Goal: Transaction & Acquisition: Purchase product/service

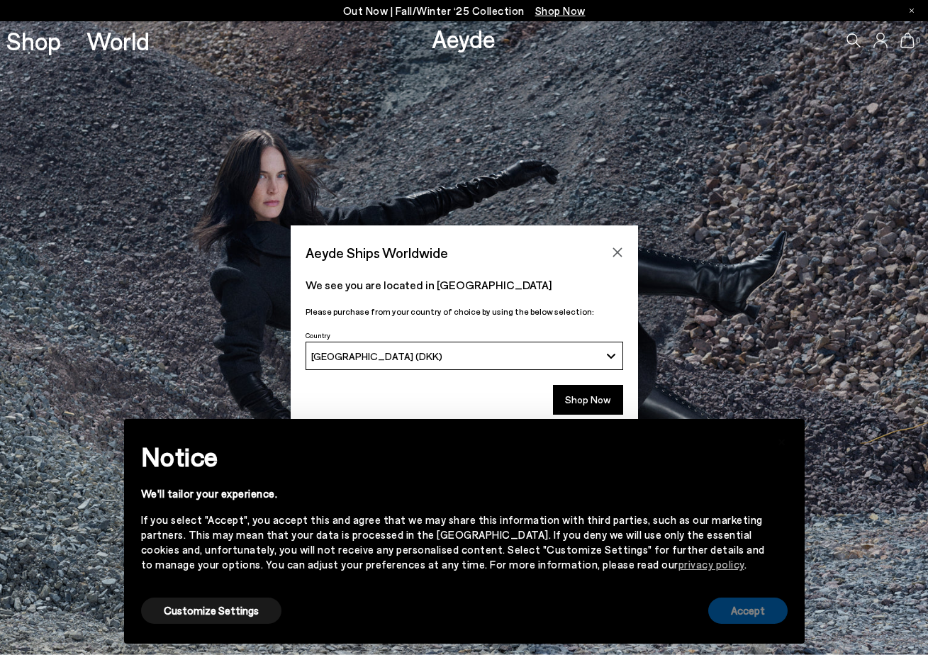
click at [760, 620] on button "Accept" at bounding box center [747, 611] width 79 height 26
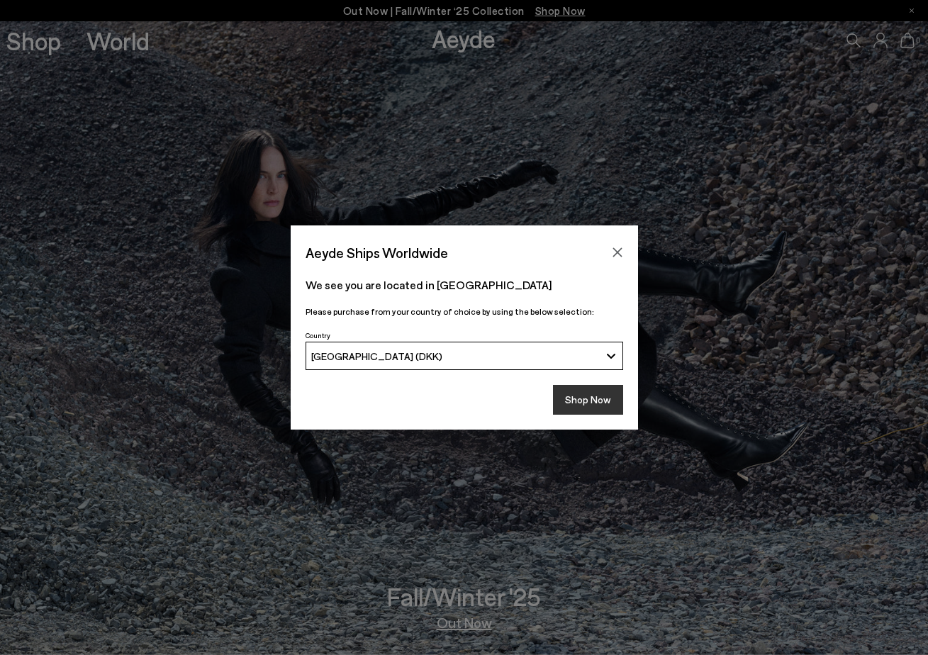
click at [581, 389] on button "Shop Now" at bounding box center [588, 400] width 70 height 30
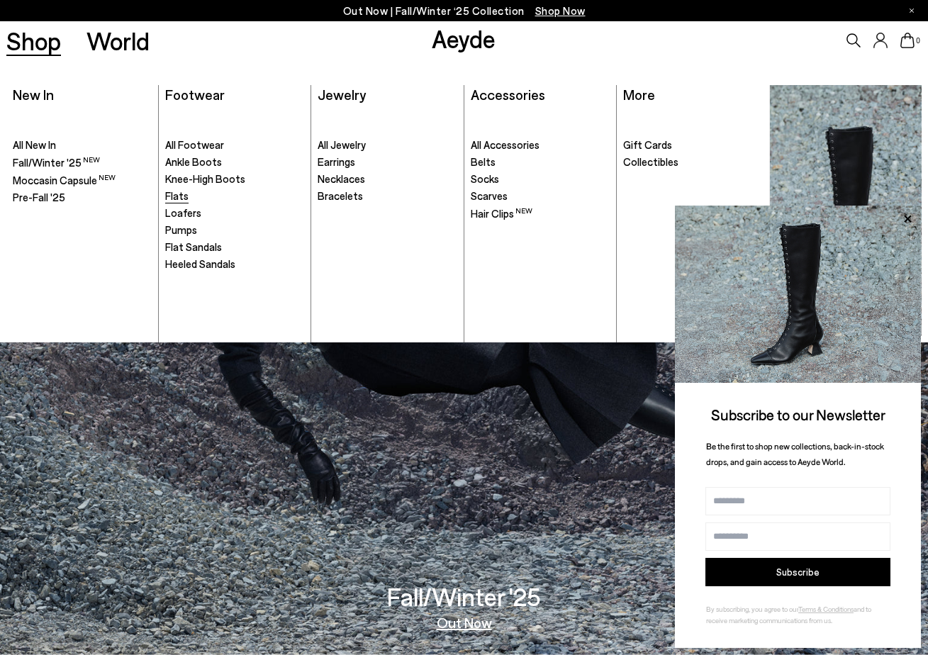
click at [179, 192] on span "Flats" at bounding box center [176, 195] width 23 height 13
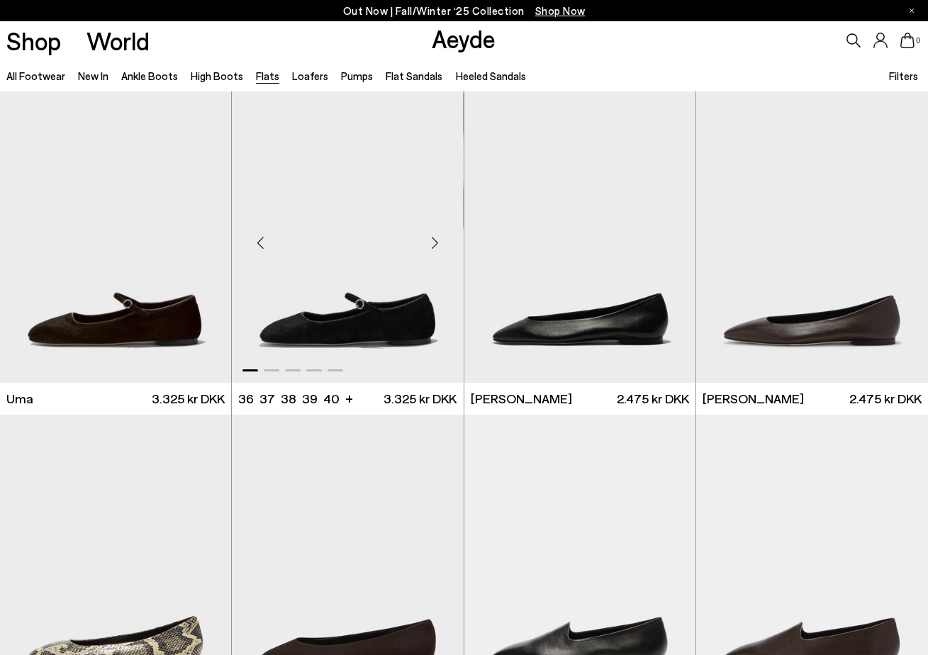
click at [431, 237] on div "Next slide" at bounding box center [435, 242] width 43 height 43
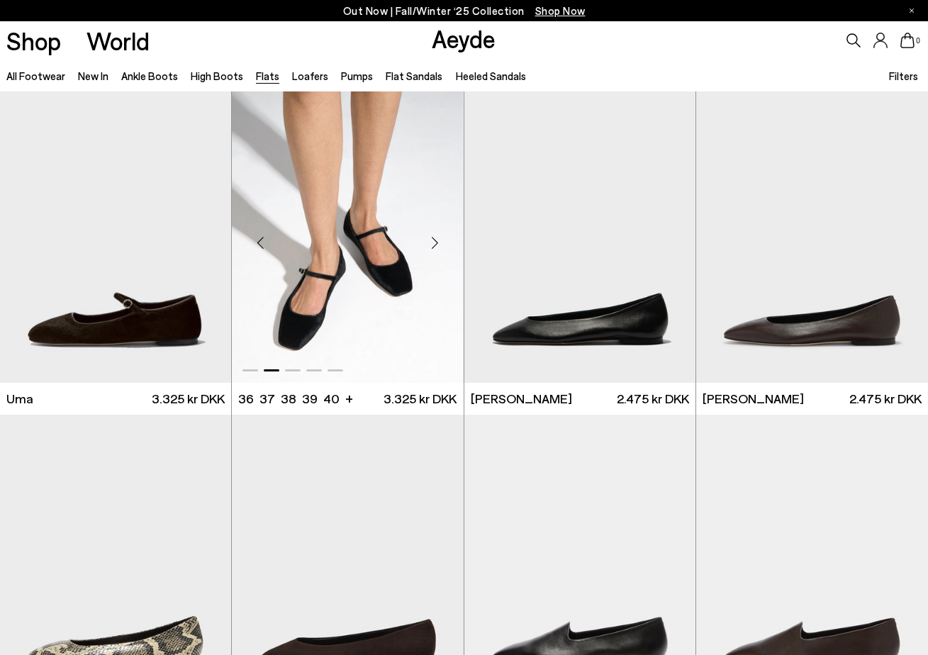
click at [431, 237] on div "Next slide" at bounding box center [435, 242] width 43 height 43
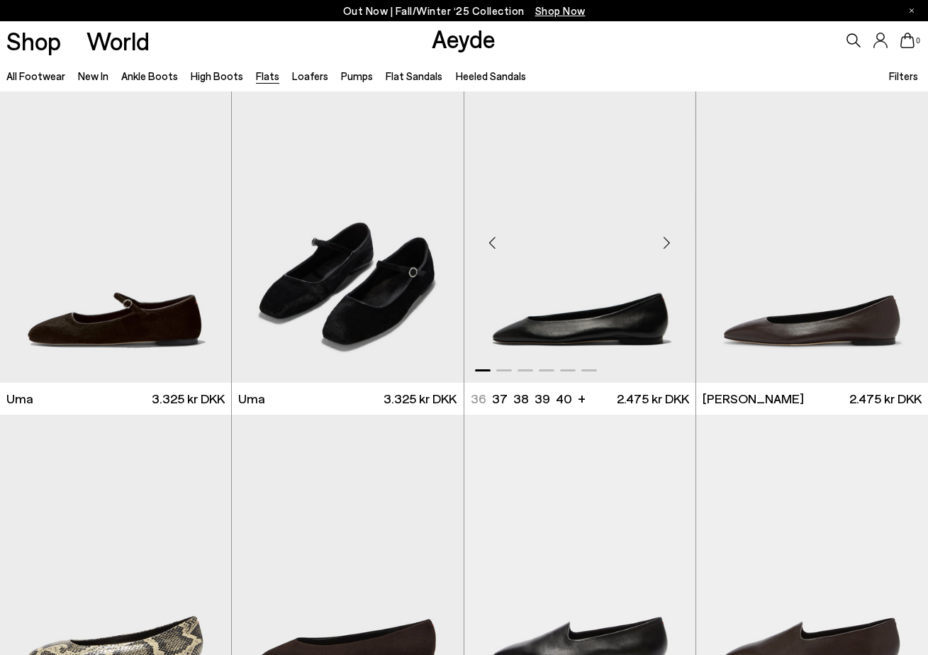
click at [674, 240] on div "Next slide" at bounding box center [667, 242] width 43 height 43
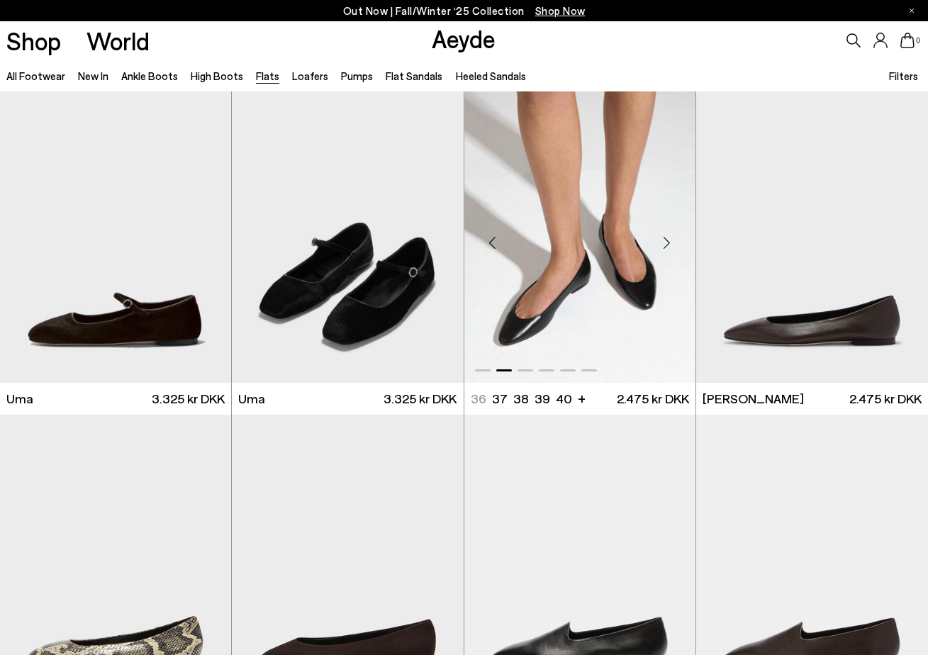
click at [674, 240] on div "Next slide" at bounding box center [667, 242] width 43 height 43
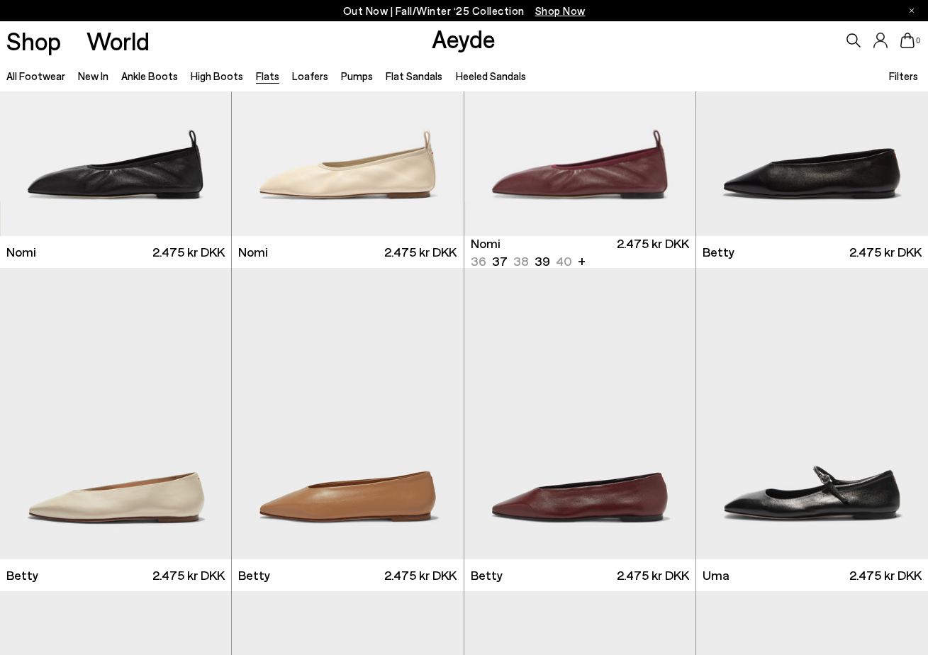
scroll to position [793, 0]
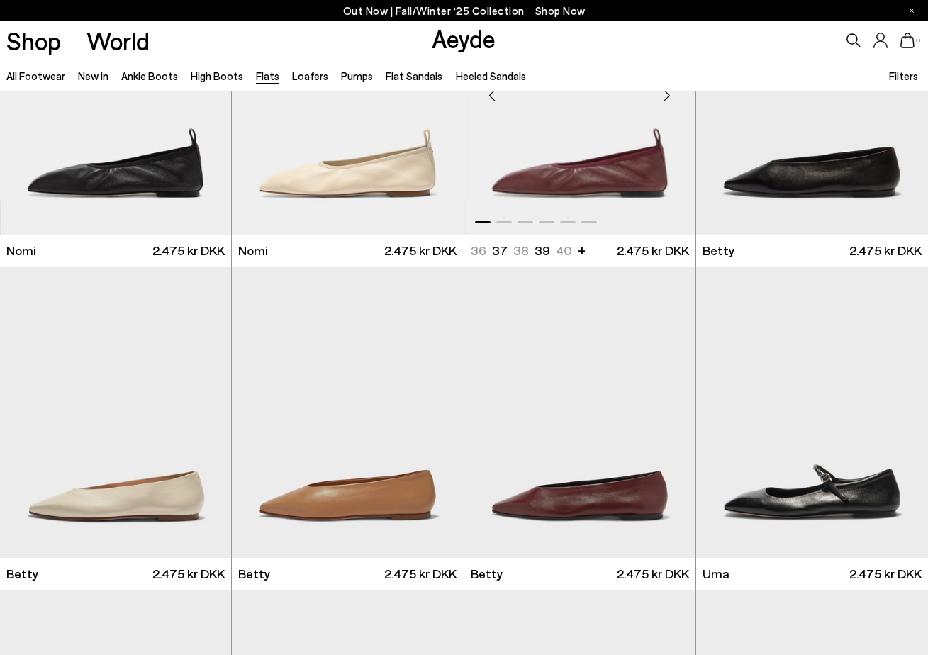
click at [666, 104] on div "Next slide" at bounding box center [667, 95] width 43 height 43
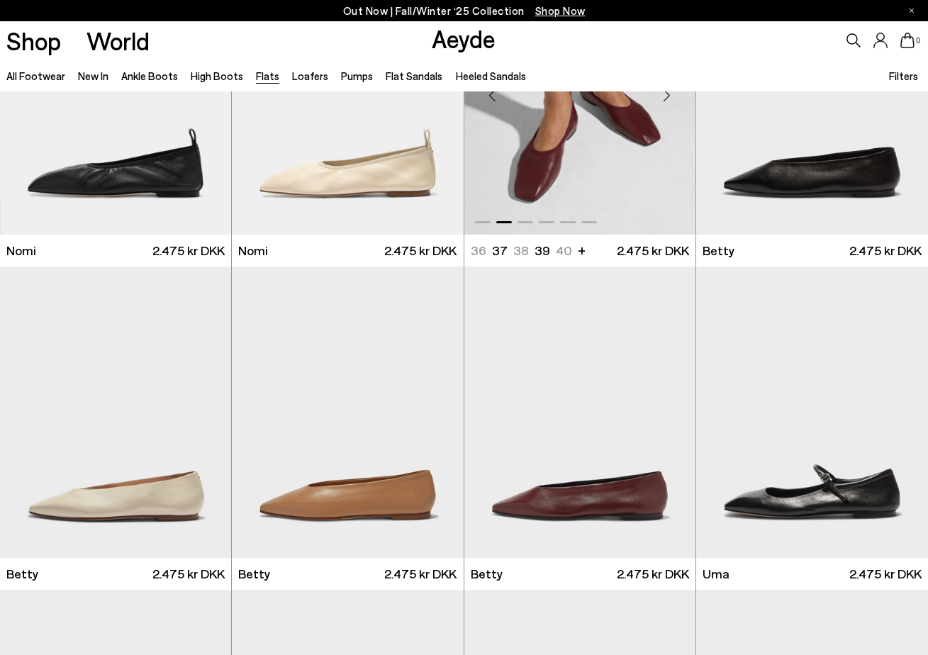
click at [666, 104] on div "Next slide" at bounding box center [667, 95] width 43 height 43
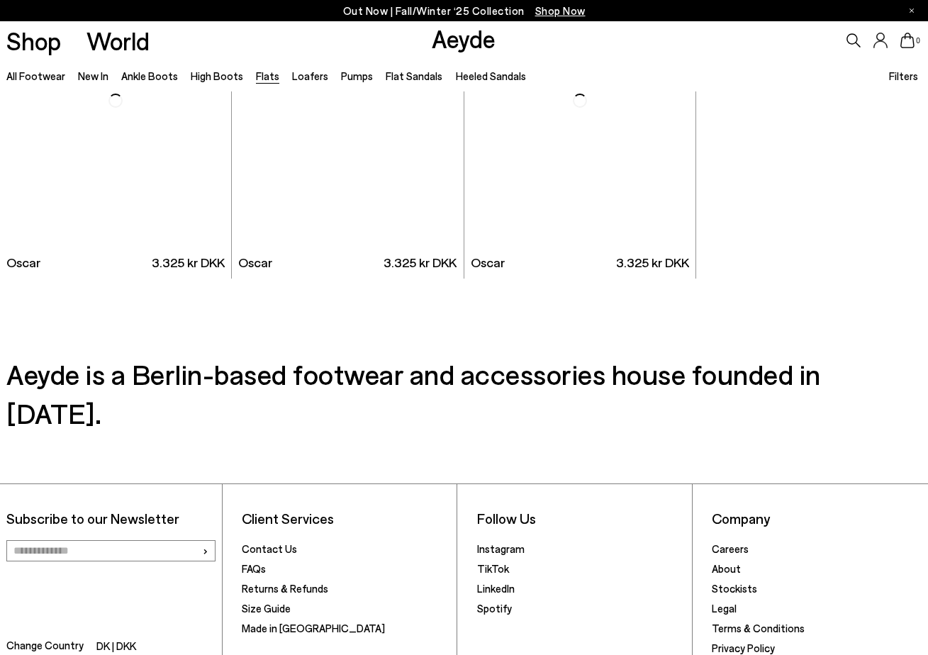
scroll to position [6975, 0]
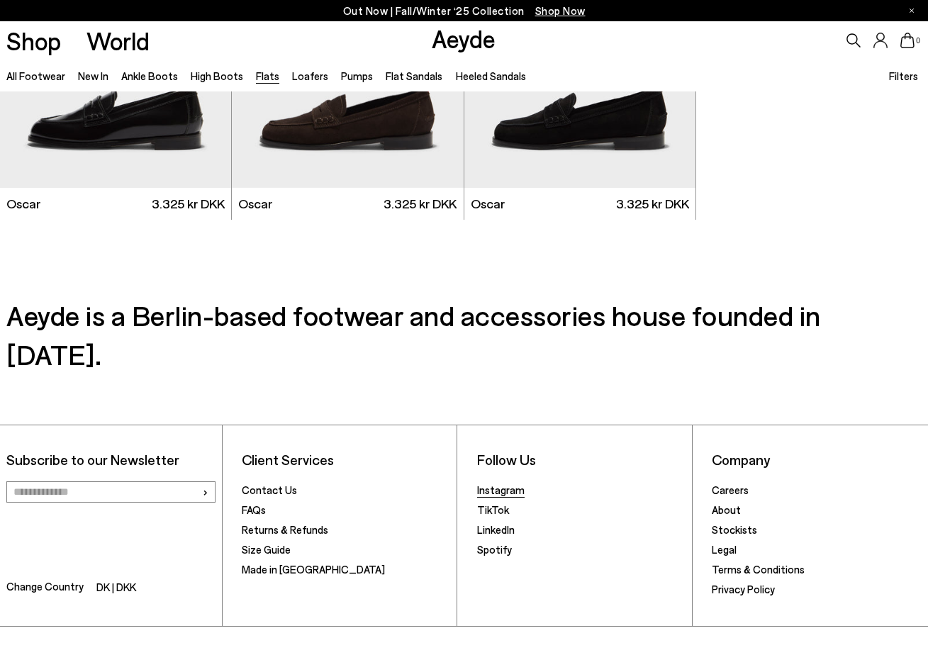
click at [485, 484] on link "Instagram" at bounding box center [501, 490] width 48 height 13
